Goal: Transaction & Acquisition: Purchase product/service

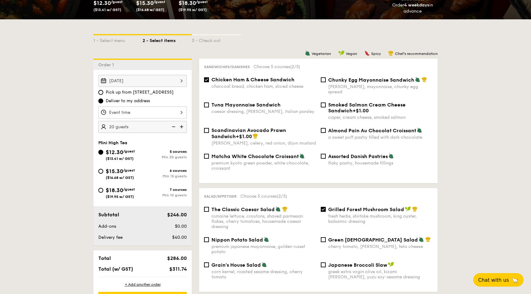
scroll to position [129, 0]
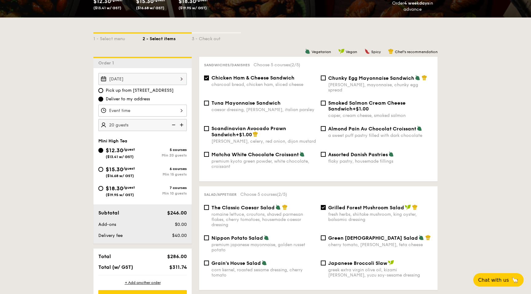
click at [176, 171] on div "6 courses" at bounding box center [164, 169] width 44 height 4
click at [103, 171] on input "$15.30 /guest ($16.68 w/ GST) 6 courses Min 15 guests" at bounding box center [100, 169] width 5 height 5
radio input "true"
checkbox input "false"
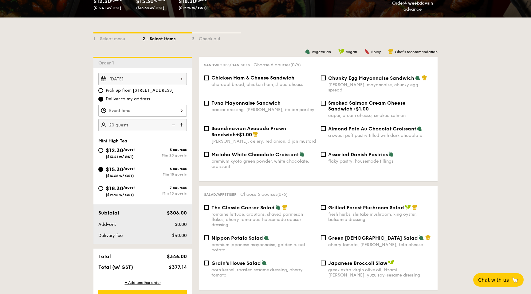
click at [172, 146] on div "Mini High Tea $12.30 /guest ($13.41 w/ GST) 5 courses Min 20 guests $15.30 /gue…" at bounding box center [142, 170] width 88 height 65
click at [172, 156] on div "Min 20 guests" at bounding box center [164, 155] width 44 height 4
click at [103, 153] on input "$12.30 /guest ($13.41 w/ GST) 5 courses Min 20 guests" at bounding box center [100, 150] width 5 height 5
radio input "true"
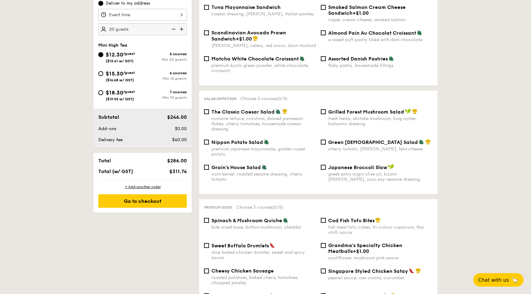
scroll to position [226, 0]
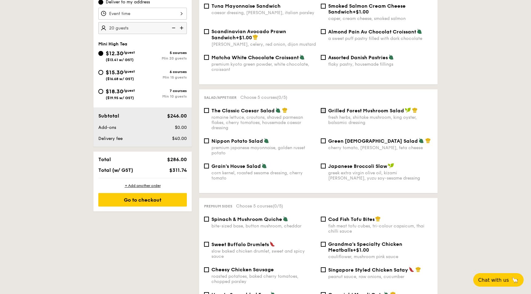
click at [324, 108] on input "Grilled Forest Mushroom Salad fresh herbs, shiitake mushroom, king oyster, bals…" at bounding box center [323, 110] width 5 height 5
checkbox input "true"
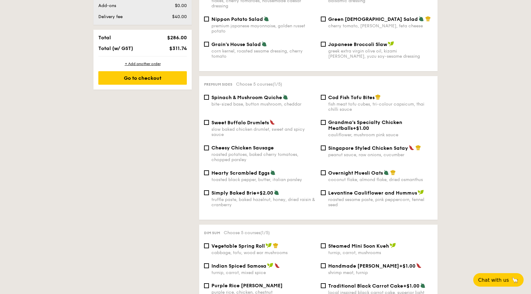
scroll to position [349, 0]
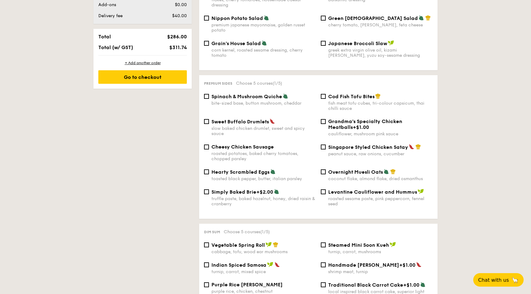
click at [368, 196] on div "roasted sesame paste, pink peppercorn, fennel seed" at bounding box center [380, 201] width 104 height 10
click at [326, 194] on input "Levantine Cauliflower and Hummus roasted sesame paste, pink peppercorn, fennel …" at bounding box center [323, 191] width 5 height 5
checkbox input "true"
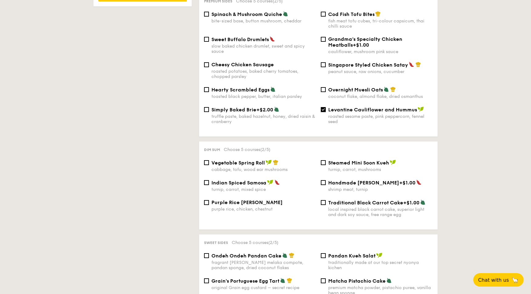
scroll to position [439, 0]
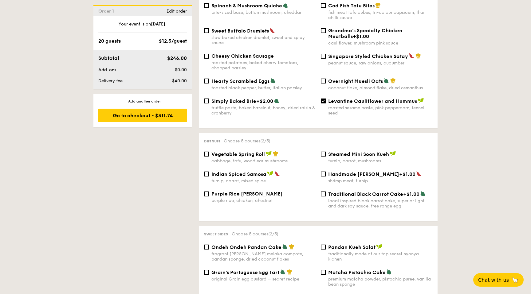
click at [230, 152] on span "Vegetable Spring Roll" at bounding box center [237, 154] width 53 height 6
click at [209, 152] on input "Vegetable Spring Roll cabbage, tofu, wood ear mushrooms" at bounding box center [206, 154] width 5 height 5
checkbox input "true"
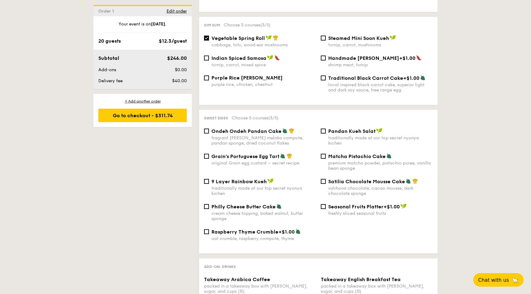
scroll to position [557, 0]
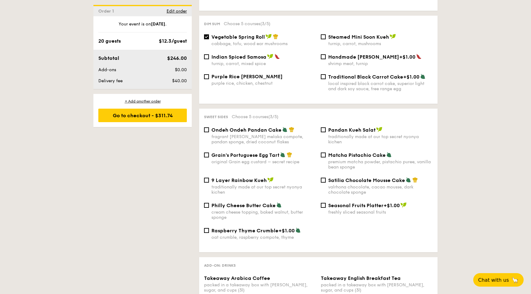
click at [326, 129] on div "Pandan Kueh Salat traditionally made at our top secret nyonya kichen" at bounding box center [376, 136] width 117 height 18
click at [323, 129] on input "Pandan Kueh Salat traditionally made at our top secret nyonya kichen" at bounding box center [323, 129] width 5 height 5
checkbox input "true"
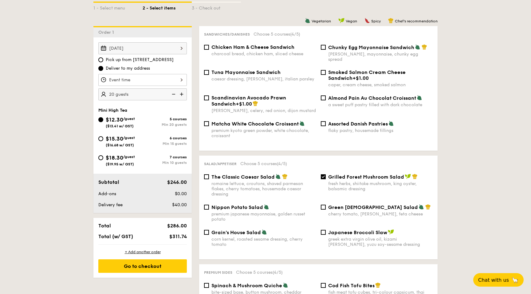
scroll to position [160, 0]
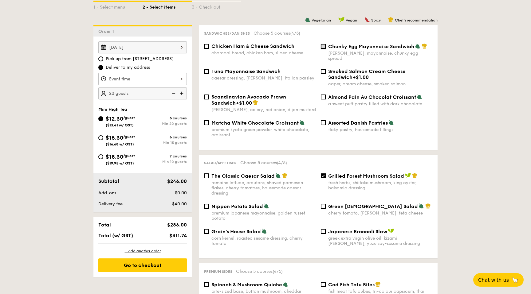
click at [322, 48] on input "Chunky Egg Mayonnaise Sandwich dijon mustard, mayonnaise, chunky egg spread" at bounding box center [323, 46] width 5 height 5
checkbox input "true"
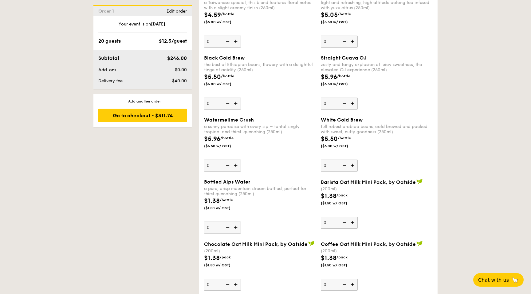
scroll to position [909, 0]
click at [354, 225] on img at bounding box center [352, 223] width 9 height 12
click at [354, 225] on input "0" at bounding box center [339, 223] width 37 height 12
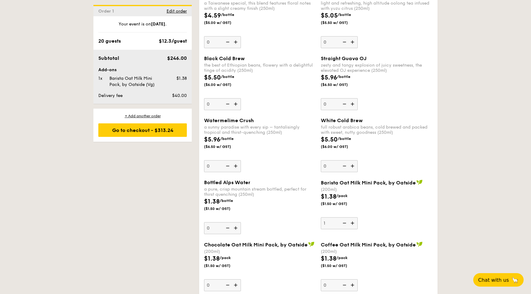
click at [344, 223] on img at bounding box center [343, 223] width 9 height 12
click at [344, 223] on input "1" at bounding box center [339, 223] width 37 height 12
type input "0"
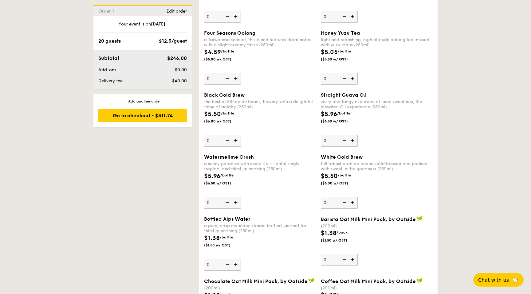
scroll to position [871, 0]
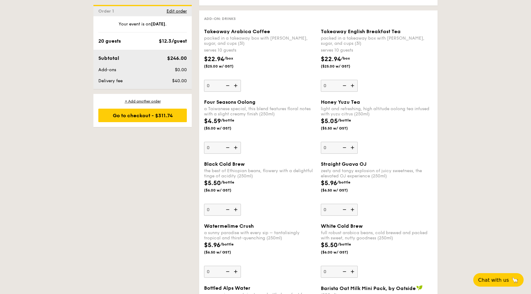
scroll to position [803, 0]
click at [236, 88] on img at bounding box center [236, 86] width 9 height 12
click at [236, 88] on input "0" at bounding box center [222, 86] width 37 height 12
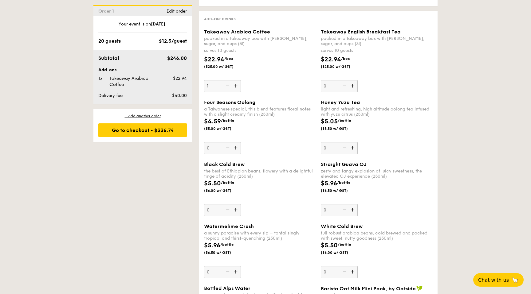
click at [236, 88] on img at bounding box center [236, 86] width 9 height 12
click at [236, 88] on input "1" at bounding box center [222, 86] width 37 height 12
type input "2"
click at [260, 76] on div "$22.94 /box ($25.00 w/ GST)" at bounding box center [259, 65] width 117 height 21
click at [241, 80] on input "2" at bounding box center [222, 86] width 37 height 12
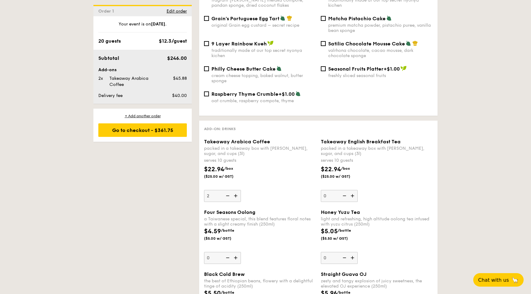
scroll to position [693, 0]
click at [457, 118] on div "1 - Select menu 2 - Select items 3 - Check out Order 1 [DATE] Pick up from [STR…" at bounding box center [265, 48] width 531 height 1191
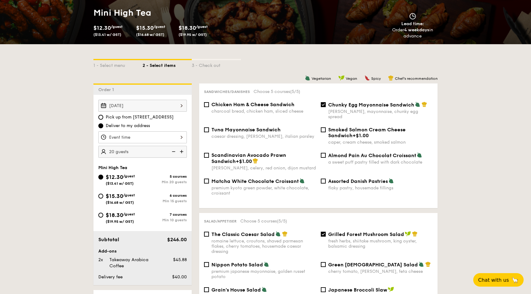
scroll to position [116, 0]
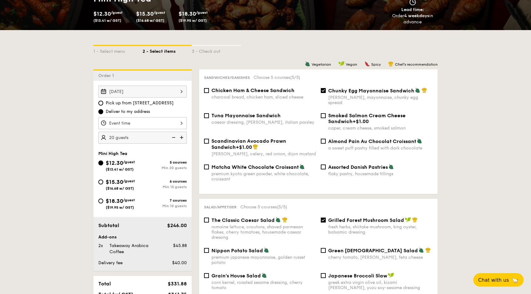
click at [171, 126] on div at bounding box center [142, 123] width 88 height 12
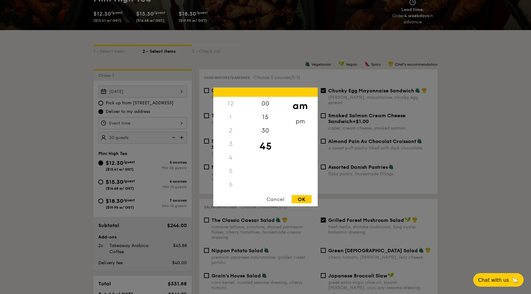
scroll to position [73, 0]
click at [298, 122] on div "pm" at bounding box center [300, 124] width 35 height 18
click at [231, 122] on div "2" at bounding box center [230, 123] width 35 height 18
click at [230, 111] on div "1" at bounding box center [230, 110] width 35 height 18
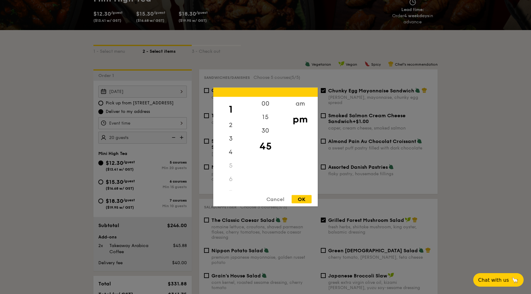
click at [300, 196] on div "OK" at bounding box center [301, 199] width 20 height 8
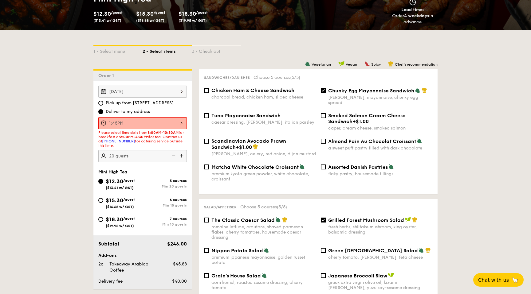
click at [160, 125] on div "1:45PM" at bounding box center [142, 123] width 88 height 12
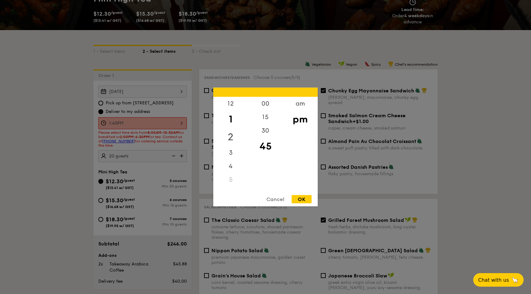
click at [231, 134] on div "2" at bounding box center [230, 137] width 35 height 18
click at [265, 103] on div "00" at bounding box center [265, 106] width 35 height 18
click at [303, 195] on div "OK" at bounding box center [301, 199] width 20 height 8
type input "2:00PM"
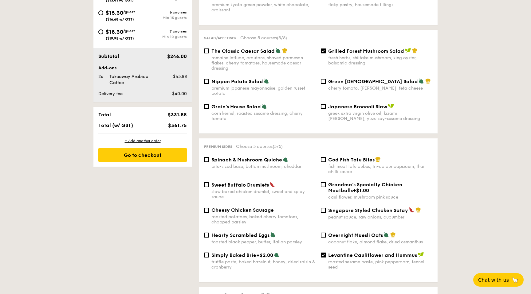
scroll to position [0, 0]
